Goal: Task Accomplishment & Management: Use online tool/utility

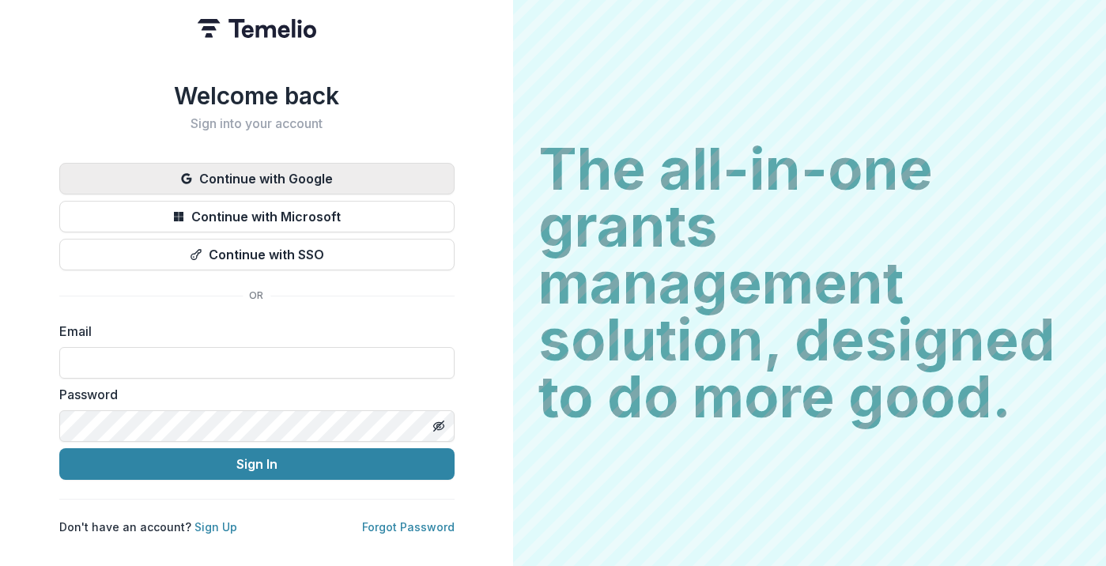
click at [300, 163] on button "Continue with Google" at bounding box center [256, 179] width 395 height 32
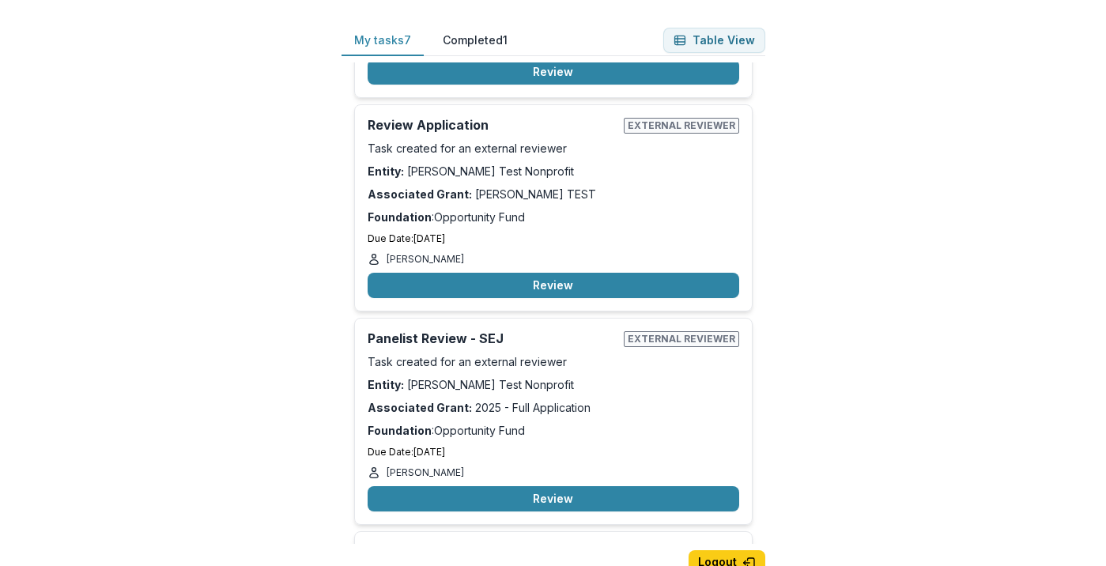
scroll to position [1032, 0]
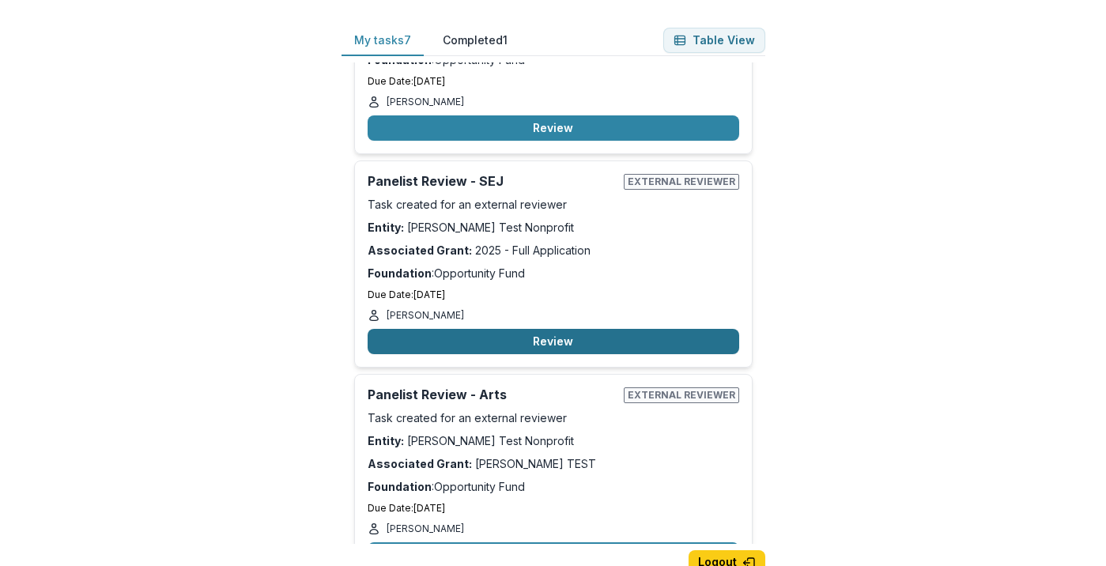
click at [561, 329] on button "Review" at bounding box center [554, 341] width 372 height 25
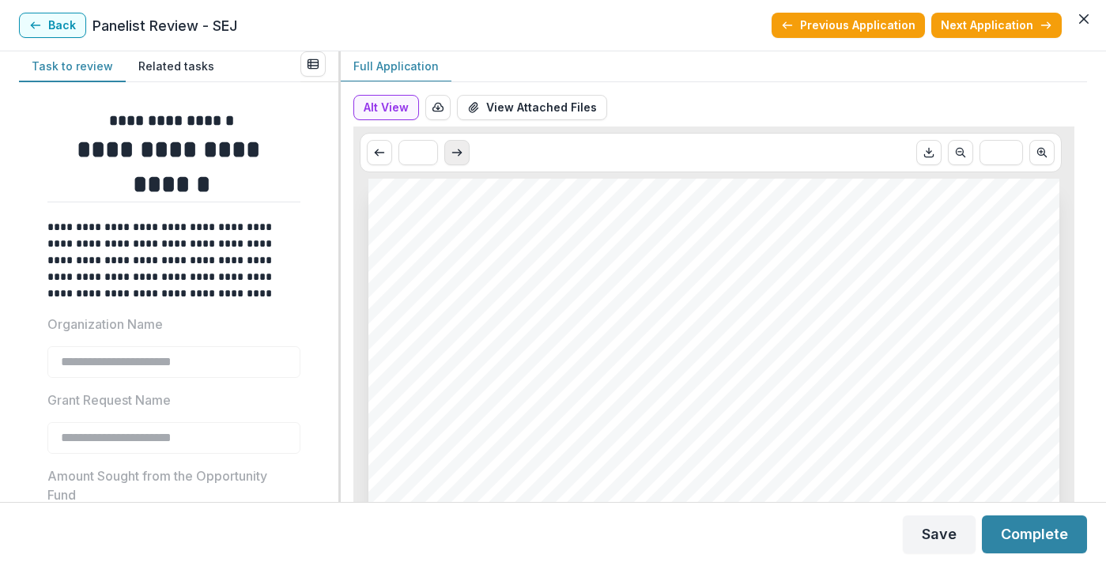
click at [456, 157] on icon "Scroll to next page" at bounding box center [457, 152] width 13 height 13
type input "*"
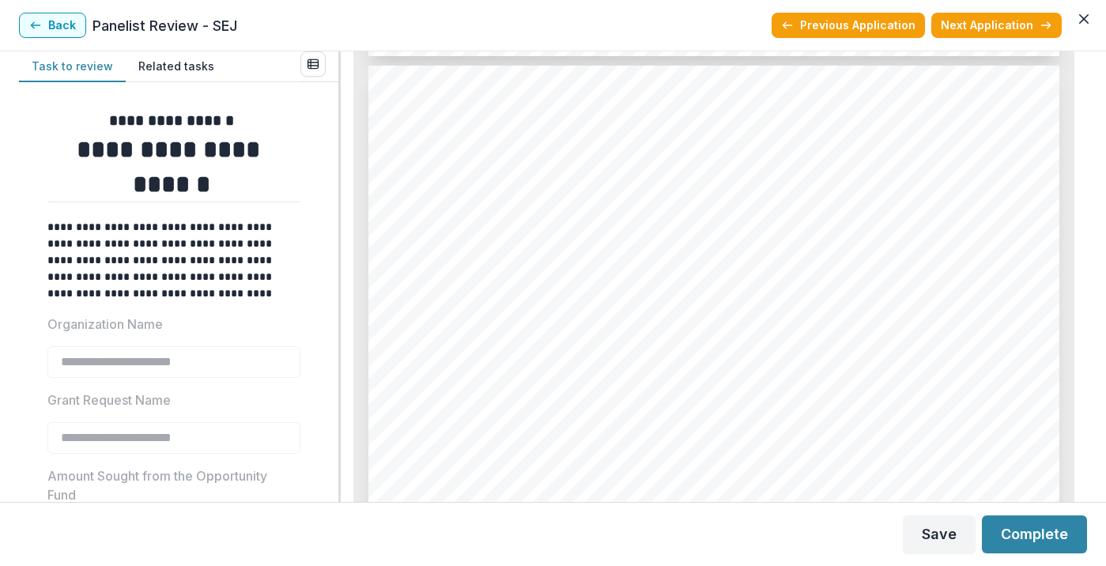
scroll to position [1114, 0]
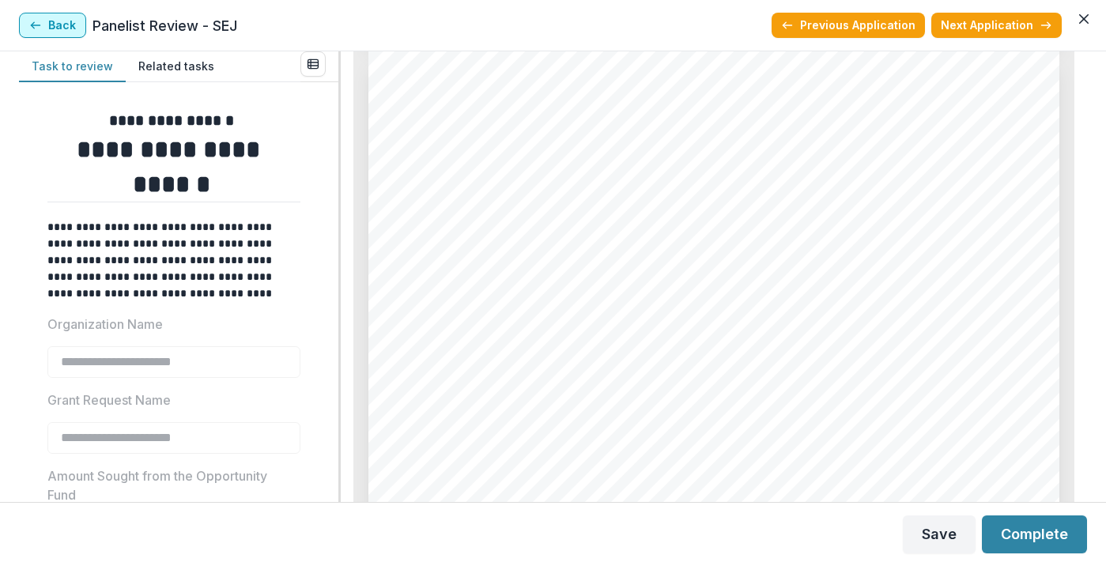
click at [58, 21] on button "Back" at bounding box center [52, 25] width 67 height 25
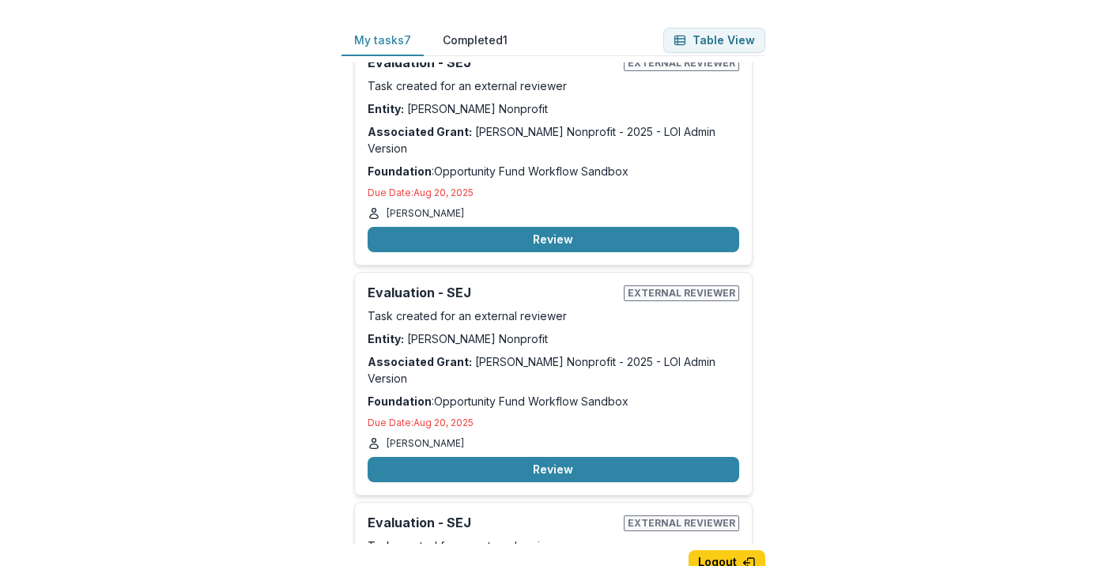
scroll to position [36, 0]
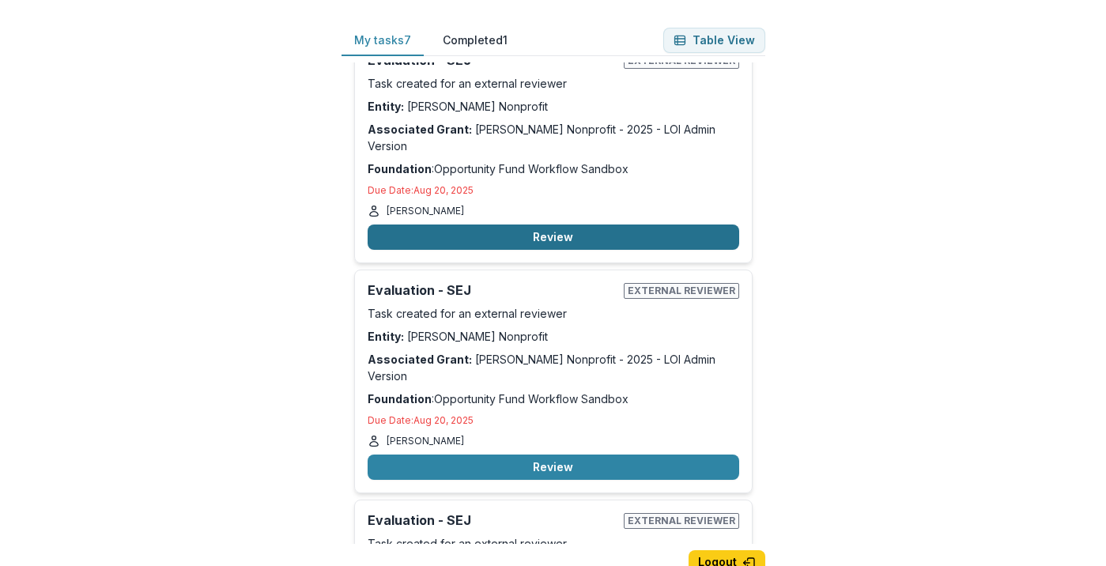
click at [505, 225] on button "Review" at bounding box center [554, 237] width 372 height 25
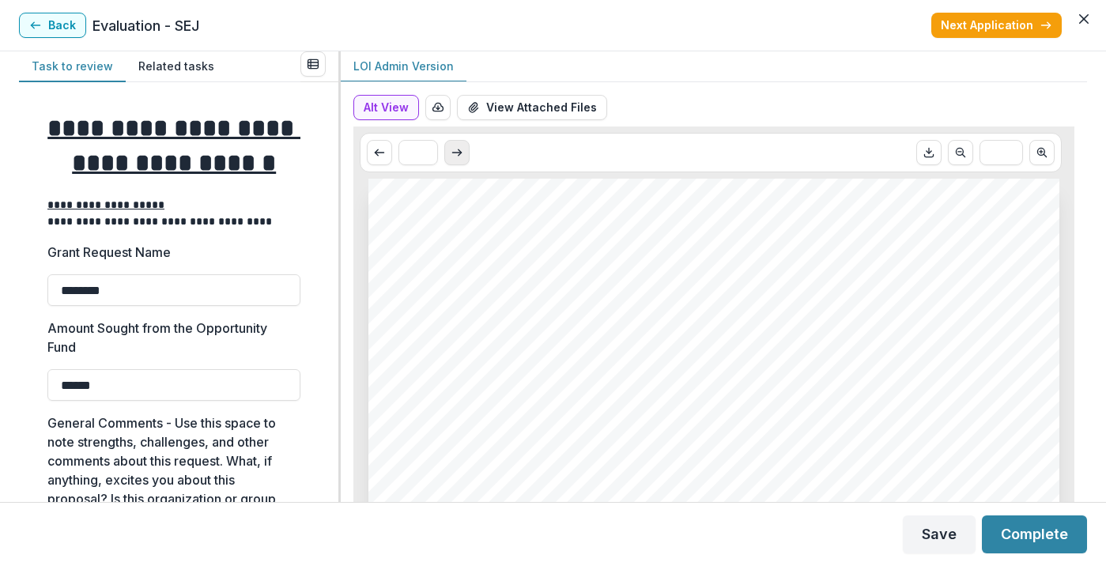
click at [456, 153] on icon "Scroll to next page" at bounding box center [457, 152] width 13 height 13
type input "*"
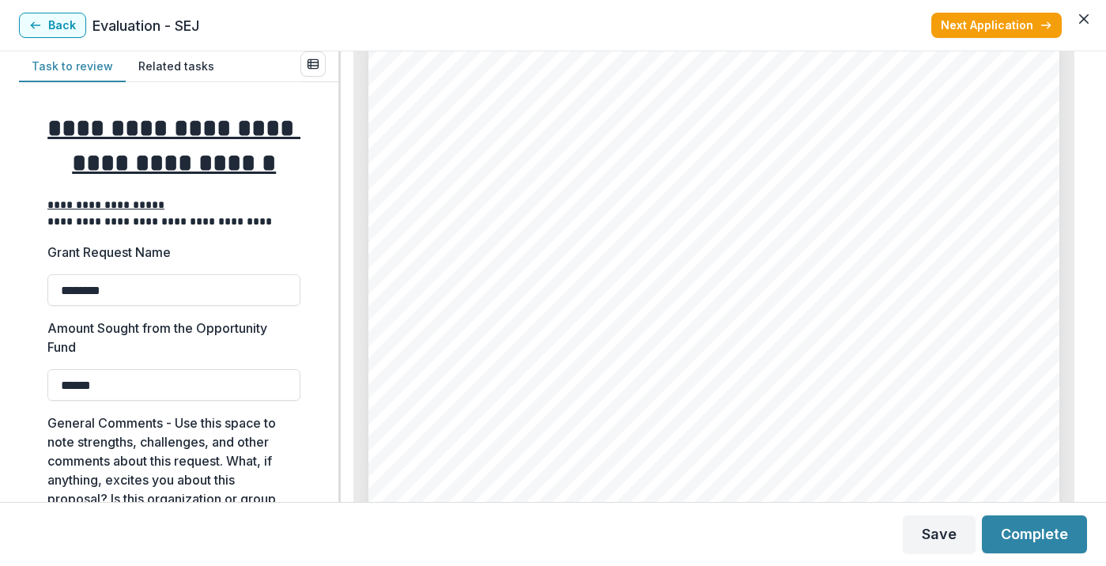
scroll to position [5264, 0]
click at [55, 30] on button "Back" at bounding box center [52, 25] width 67 height 25
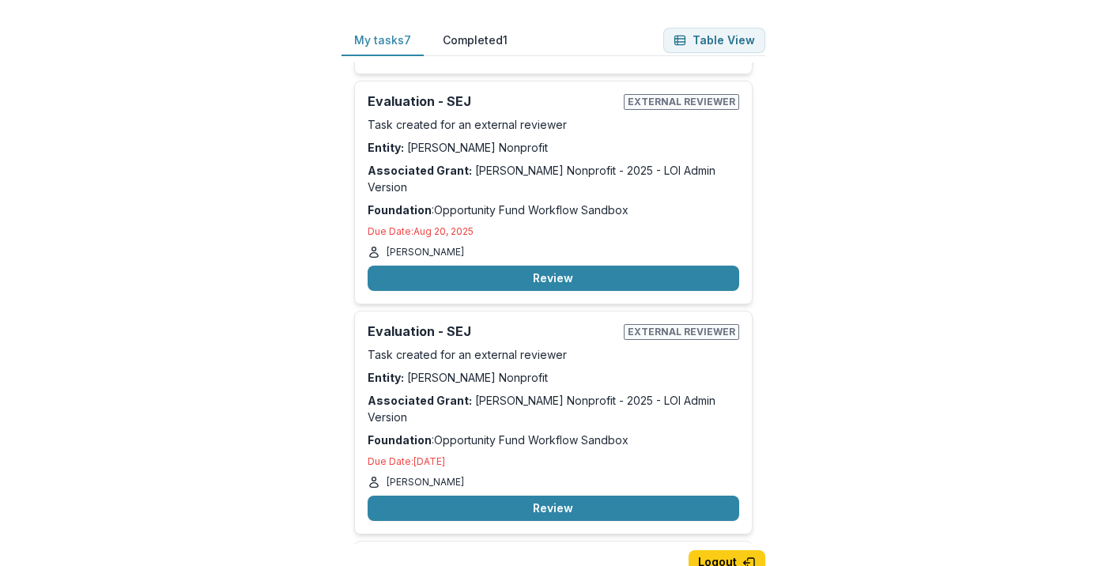
scroll to position [242, 0]
